Goal: Information Seeking & Learning: Find specific fact

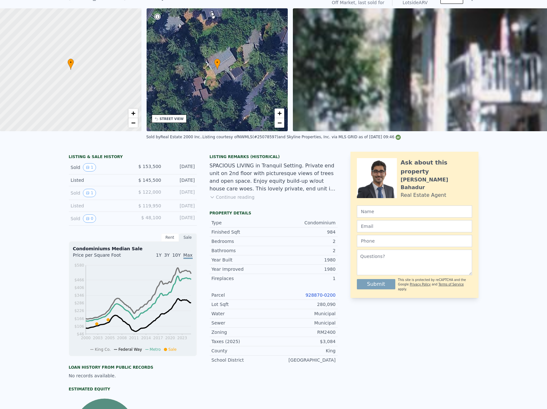
scroll to position [2, 0]
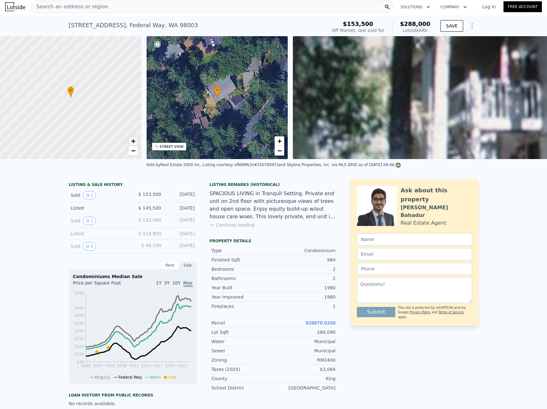
click at [133, 139] on span "+" at bounding box center [133, 141] width 4 height 8
click at [134, 139] on span "+" at bounding box center [133, 141] width 4 height 8
click at [229, 228] on button "Continue reading" at bounding box center [231, 225] width 45 height 6
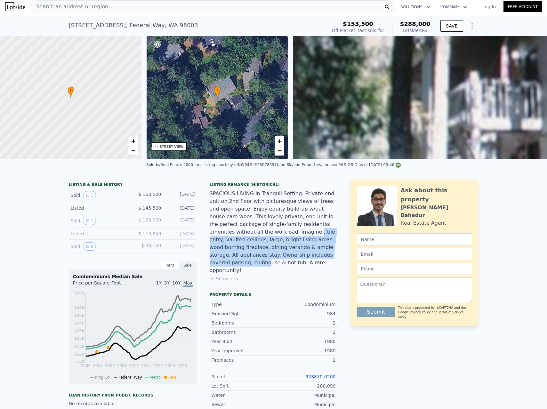
drag, startPoint x: 257, startPoint y: 235, endPoint x: 311, endPoint y: 260, distance: 58.8
click at [311, 260] on div "SPACIOUS LIVING in Tranquil Setting. Private end unit on 2nd floor with picture…" at bounding box center [273, 232] width 128 height 84
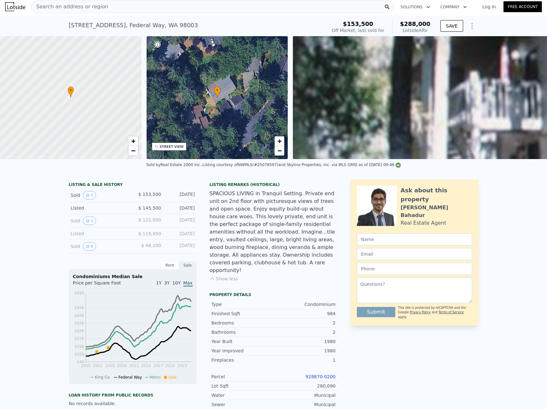
click at [317, 265] on div "SPACIOUS LIVING in Tranquil Setting. Private end unit on 2nd floor with picture…" at bounding box center [273, 232] width 128 height 84
click at [116, 26] on div "[STREET_ADDRESS]" at bounding box center [133, 25] width 129 height 9
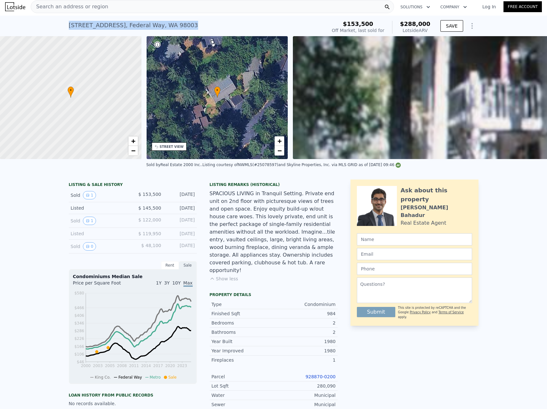
click at [116, 26] on div "[STREET_ADDRESS]" at bounding box center [133, 25] width 129 height 9
copy div "[STREET_ADDRESS] Sold [DATE] for $153,500 (~ARV $288k )"
click at [185, 180] on div "LISTING & SALE HISTORY Sold 1 $ 153,500 [DATE] Listed $ 145,500 [DATE] Sold 1 $…" at bounding box center [273, 345] width 547 height 342
